Goal: Task Accomplishment & Management: Manage account settings

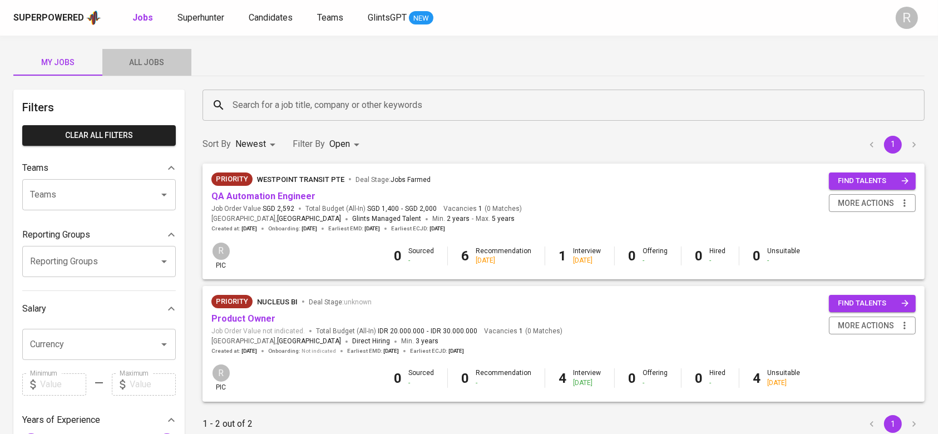
click at [150, 72] on button "All Jobs" at bounding box center [146, 62] width 89 height 27
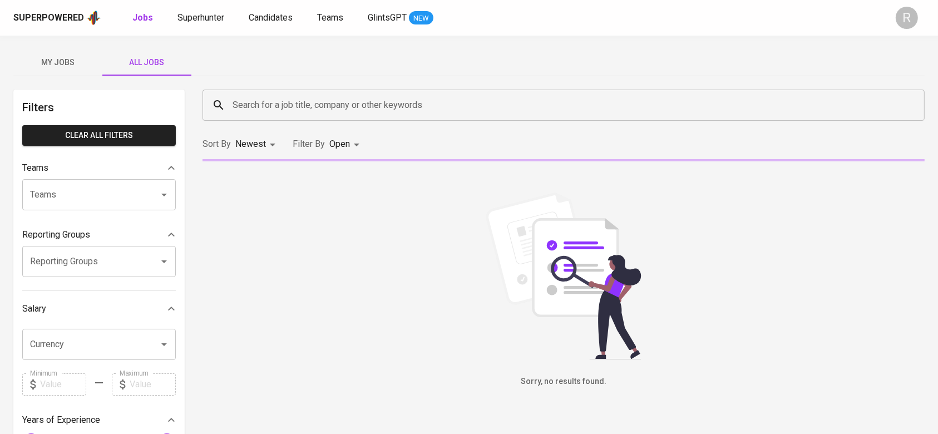
click at [272, 100] on input "Search for a job title, company or other keywords" at bounding box center [566, 105] width 673 height 21
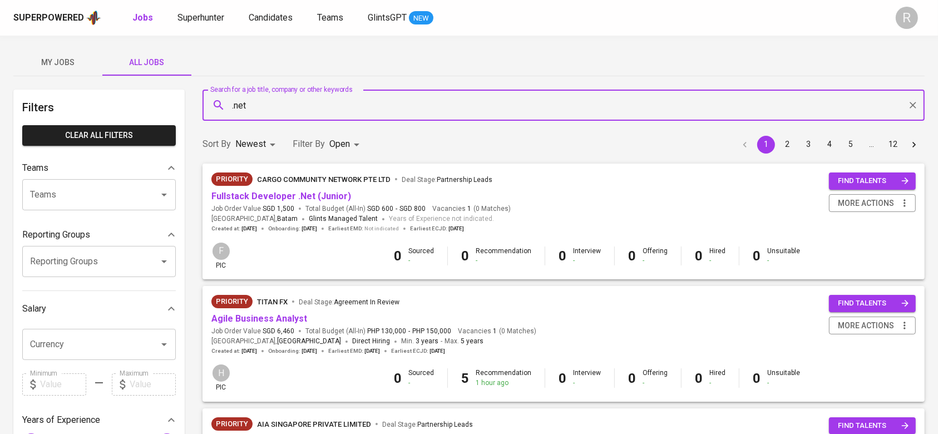
type input ".net"
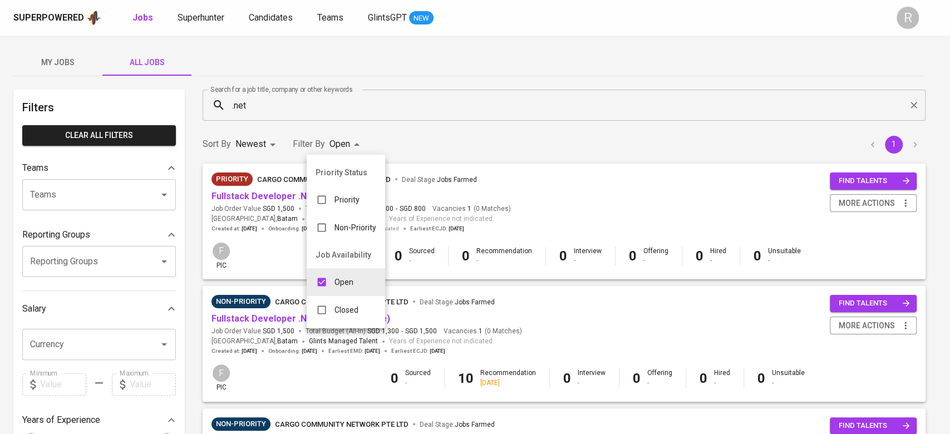
click at [345, 140] on body "Superpowered Jobs Superhunter Candidates Teams GlintsGPT NEW R My Jobs All Jobs…" at bounding box center [475, 379] width 950 height 759
click at [328, 316] on input "checkbox" at bounding box center [321, 309] width 21 height 21
checkbox input "true"
type input "OPEN,CLOSE"
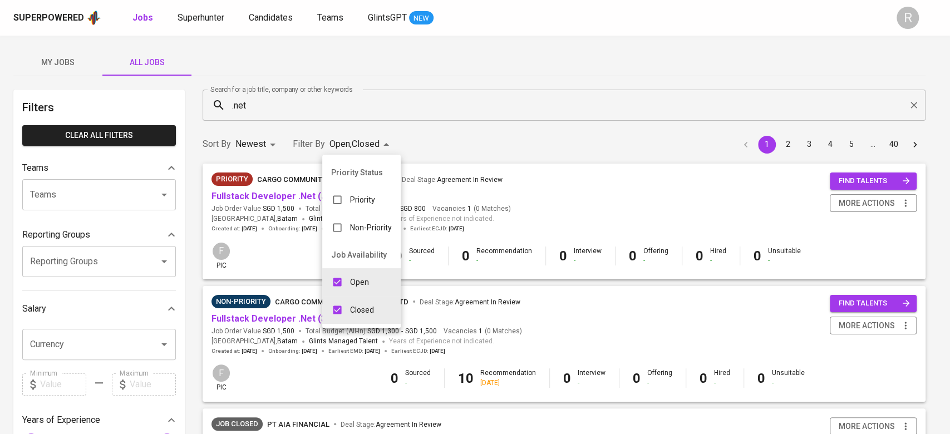
click at [508, 133] on div at bounding box center [475, 217] width 950 height 434
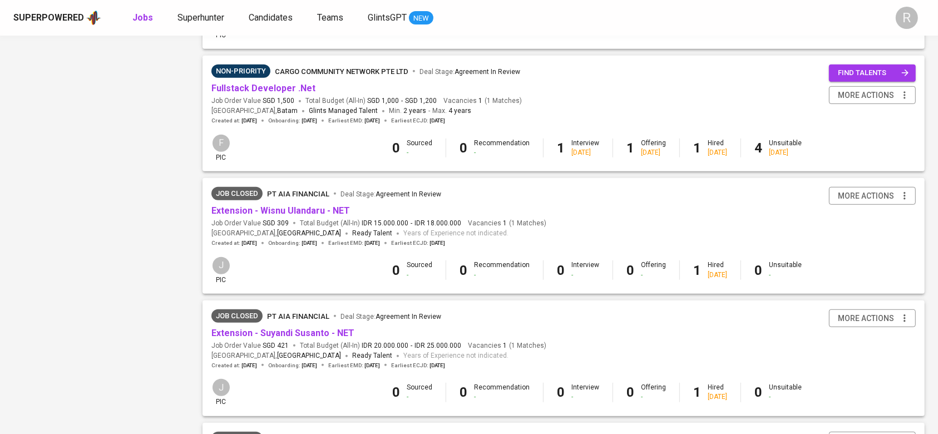
scroll to position [716, 0]
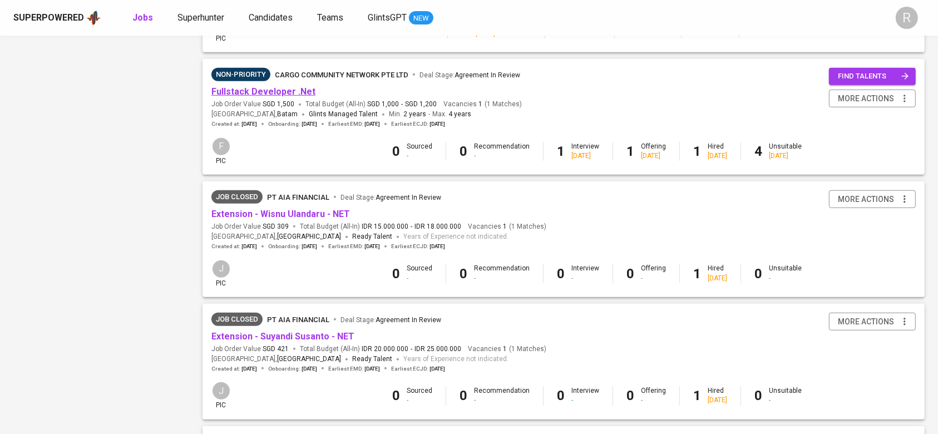
click at [294, 97] on link "Fullstack Developer .Net" at bounding box center [263, 91] width 104 height 11
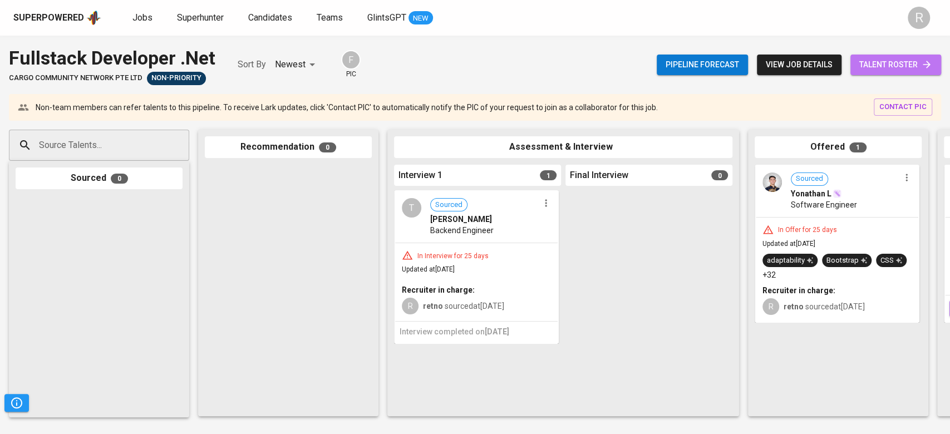
click at [882, 67] on span "talent roster" at bounding box center [895, 65] width 73 height 14
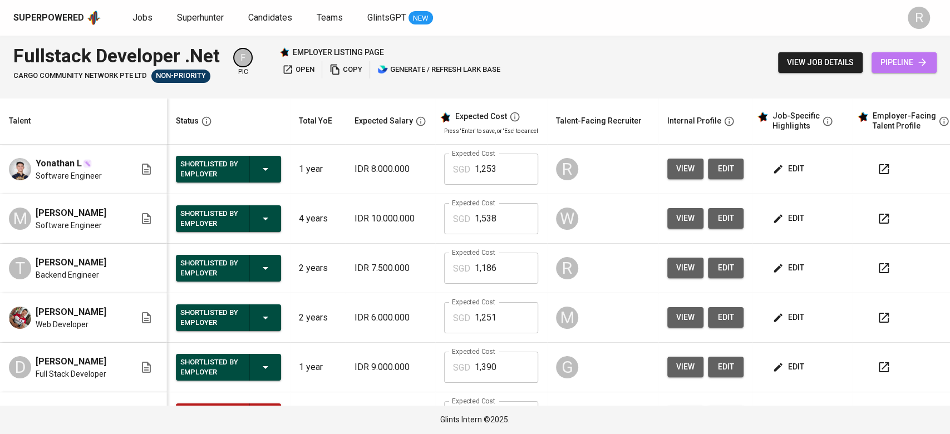
click at [882, 67] on span "pipeline" at bounding box center [903, 63] width 47 height 14
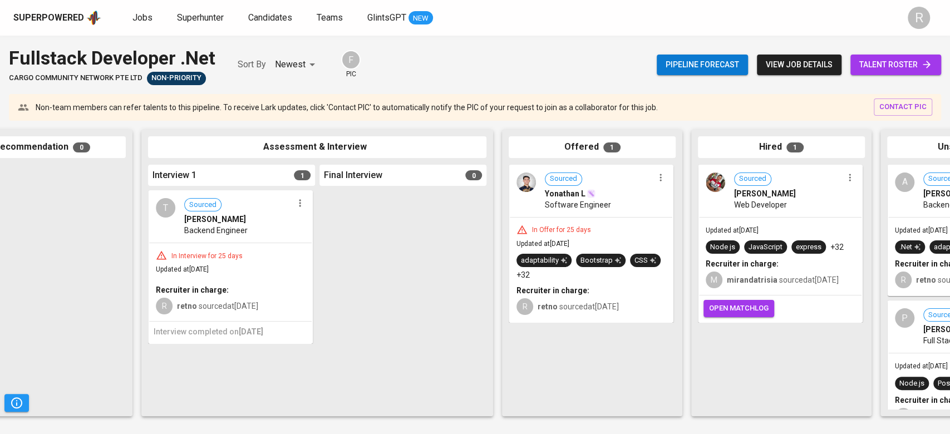
scroll to position [0, 375]
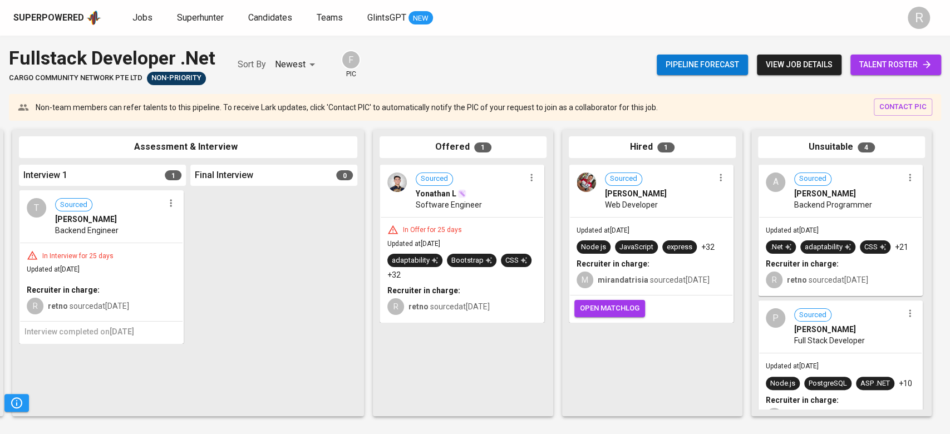
click at [798, 62] on span "view job details" at bounding box center [799, 65] width 67 height 14
click at [874, 57] on link "talent roster" at bounding box center [895, 65] width 91 height 21
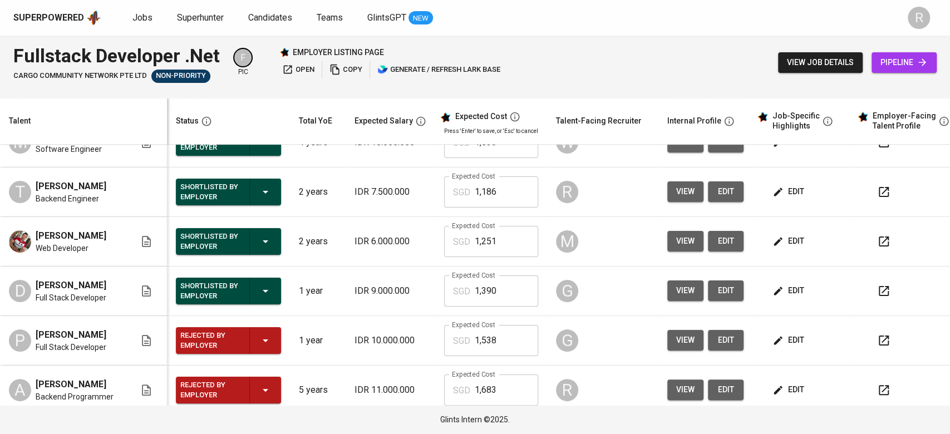
scroll to position [77, 0]
click at [791, 237] on button "edit" at bounding box center [789, 240] width 38 height 21
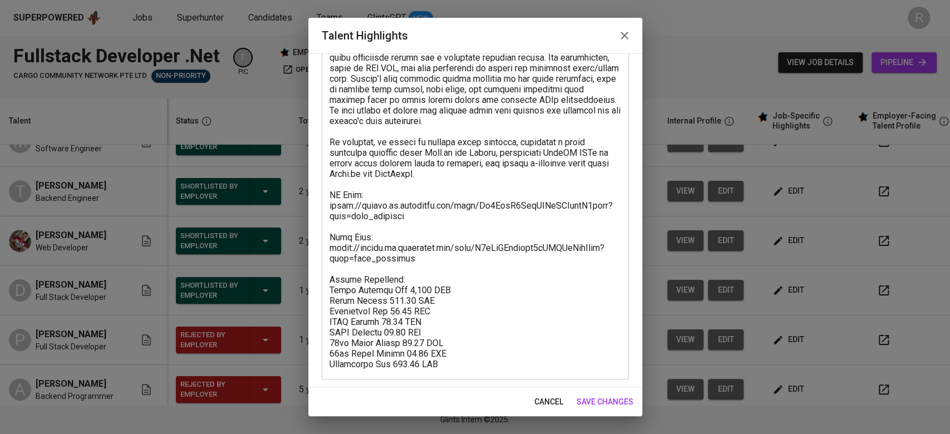
scroll to position [182, 0]
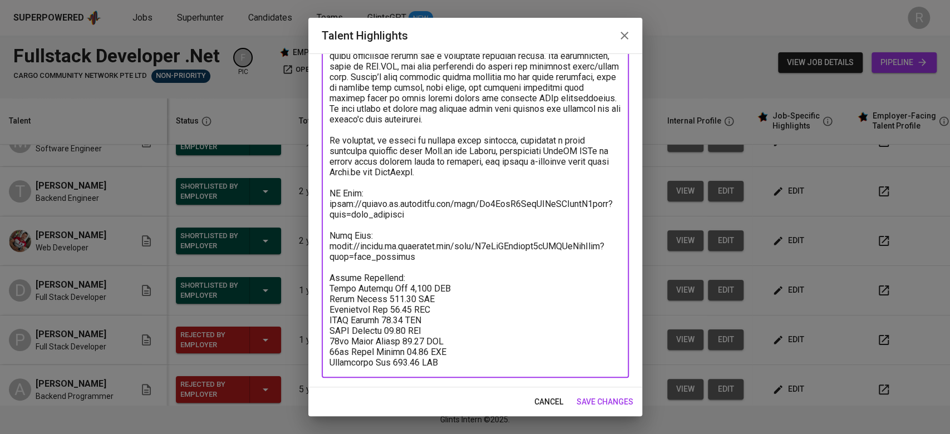
drag, startPoint x: 419, startPoint y: 216, endPoint x: 320, endPoint y: 201, distance: 100.2
click at [320, 201] on div "Enhance the Talent's profile by adding highlights relevant to this job - accomp…" at bounding box center [475, 220] width 334 height 334
click at [537, 393] on button "cancel" at bounding box center [549, 402] width 38 height 21
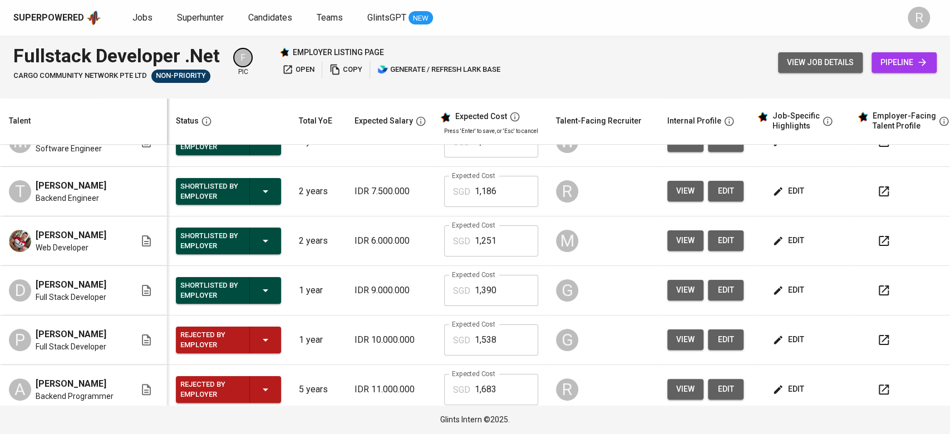
click at [813, 65] on span "view job details" at bounding box center [820, 63] width 67 height 14
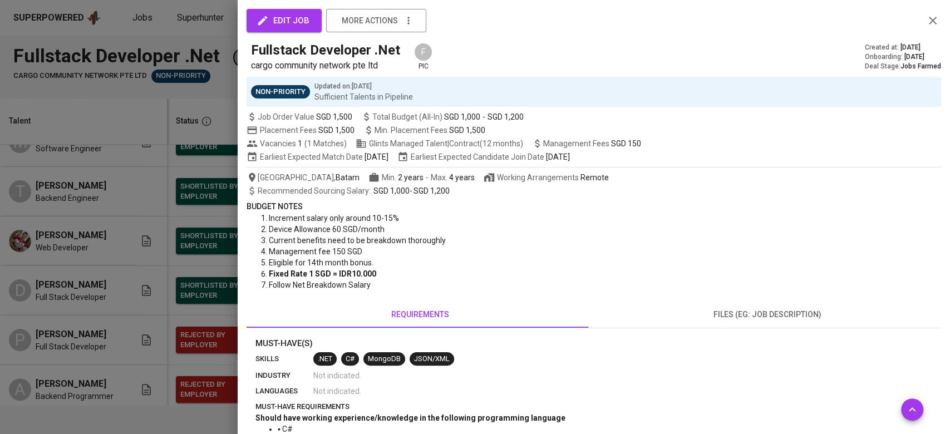
scroll to position [160, 0]
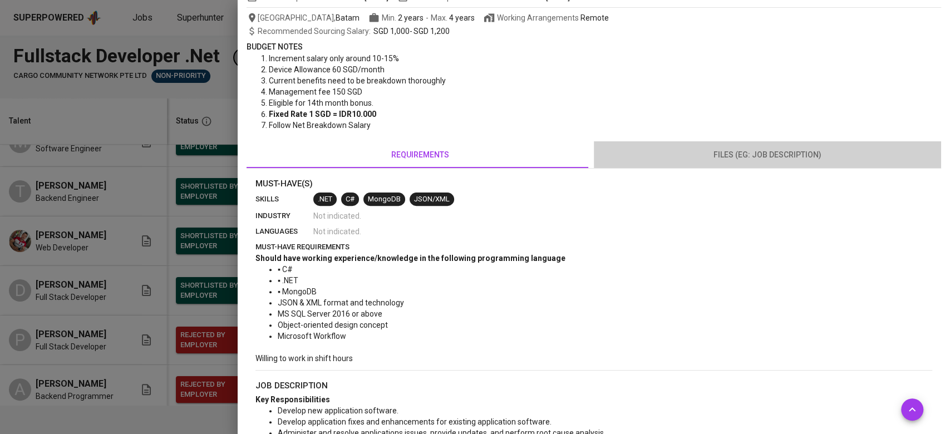
click at [782, 154] on span "files (eg: job description)" at bounding box center [767, 155] width 334 height 14
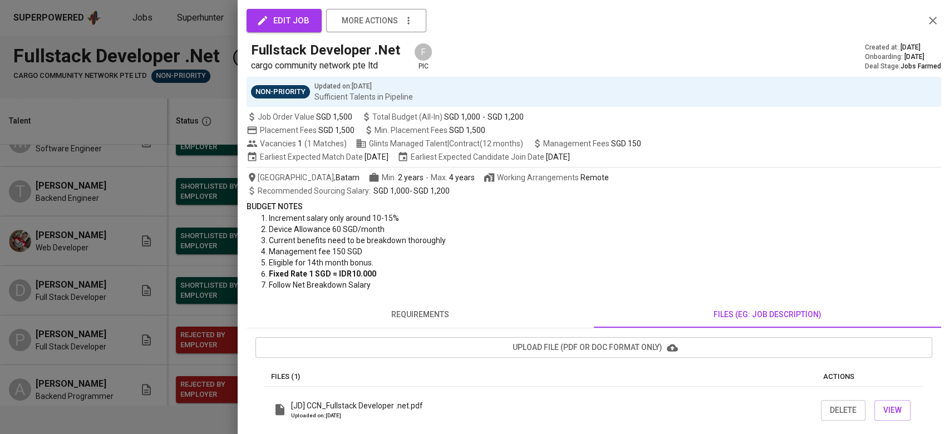
click at [378, 305] on button "requirements" at bounding box center [419, 314] width 347 height 27
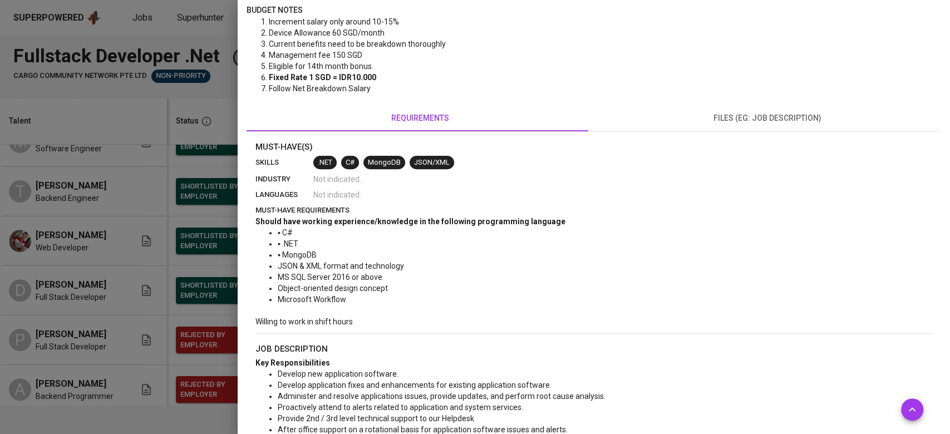
scroll to position [424, 0]
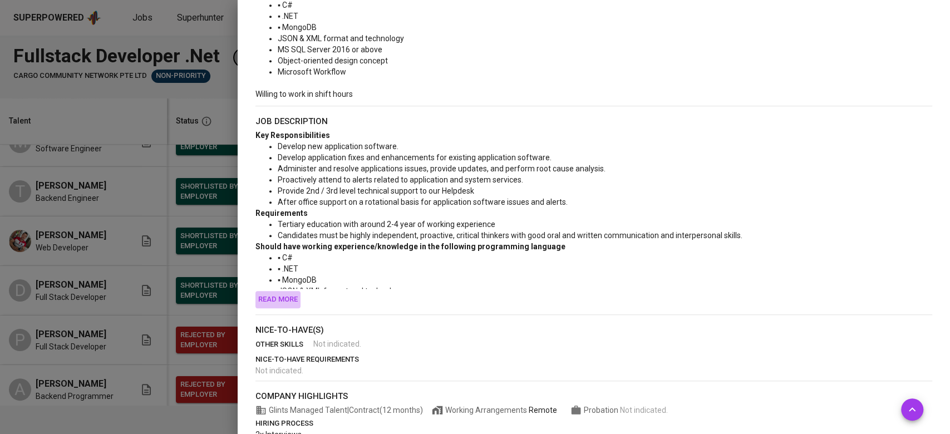
click at [283, 294] on span "Read more" at bounding box center [278, 299] width 40 height 13
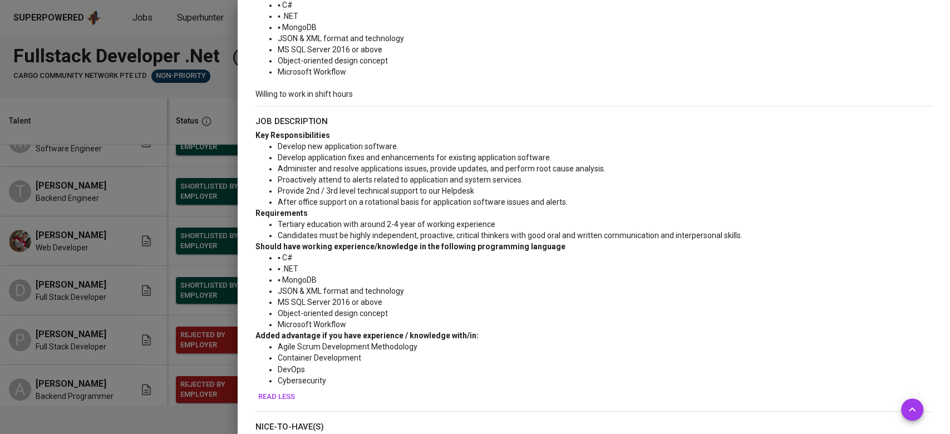
scroll to position [509, 0]
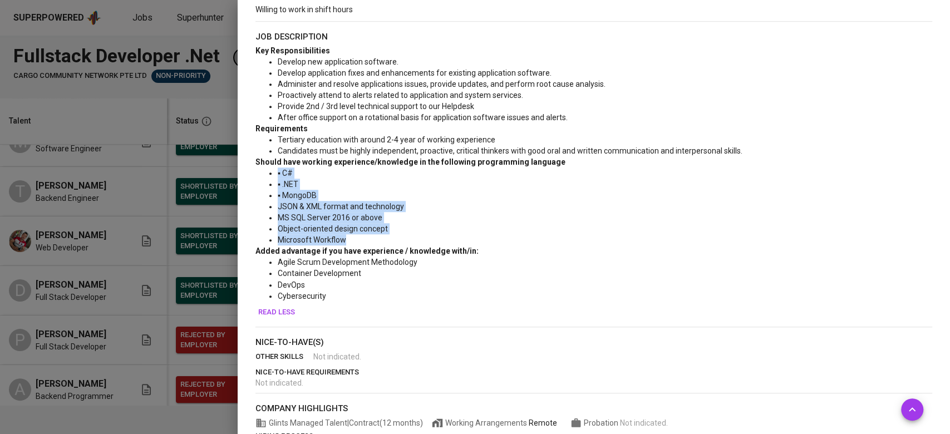
drag, startPoint x: 266, startPoint y: 171, endPoint x: 382, endPoint y: 238, distance: 134.1
click at [382, 238] on ul "▪ C# ▪ .NET ▪ MongoDB JSON & XML format and technology MS SQL Server 2016 or ab…" at bounding box center [593, 206] width 677 height 78
copy ul "▪ C# ▪ .NET ▪ MongoDB JSON & XML format and technology MS SQL Server 2016 or ab…"
